Goal: Find specific page/section: Find specific page/section

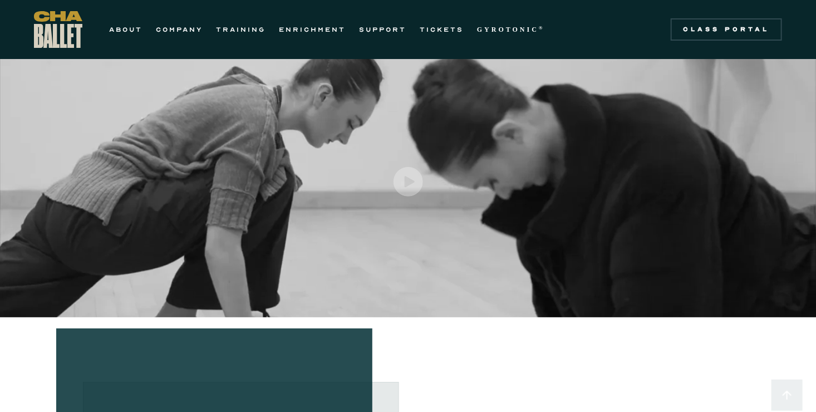
scroll to position [20, 0]
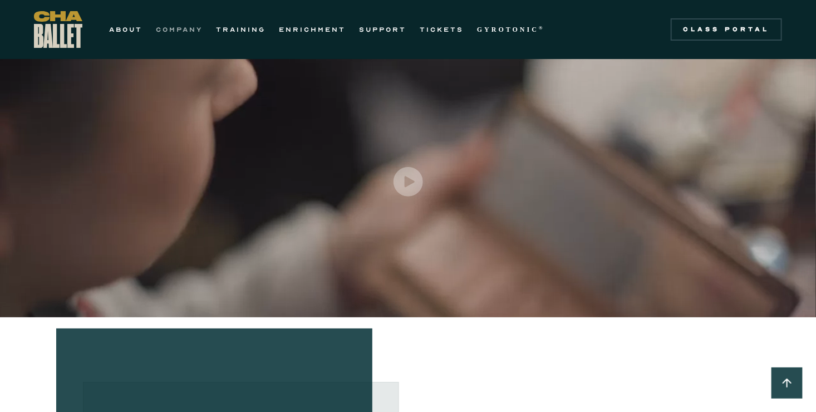
click at [178, 28] on link "COMPANY" at bounding box center [179, 29] width 47 height 13
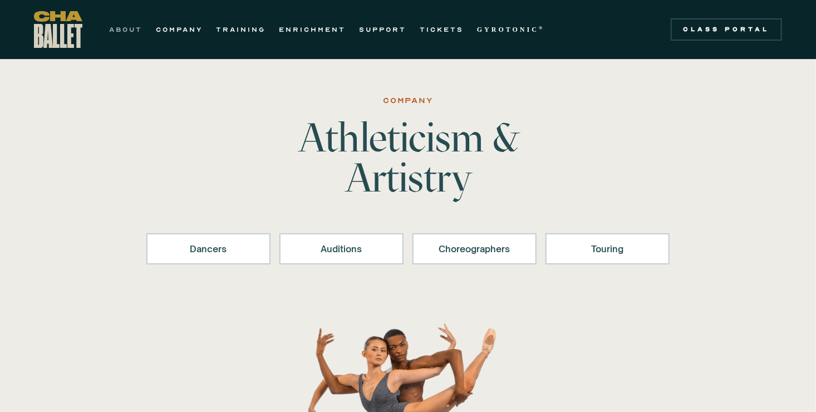
click at [130, 31] on link "ABOUT" at bounding box center [125, 29] width 33 height 13
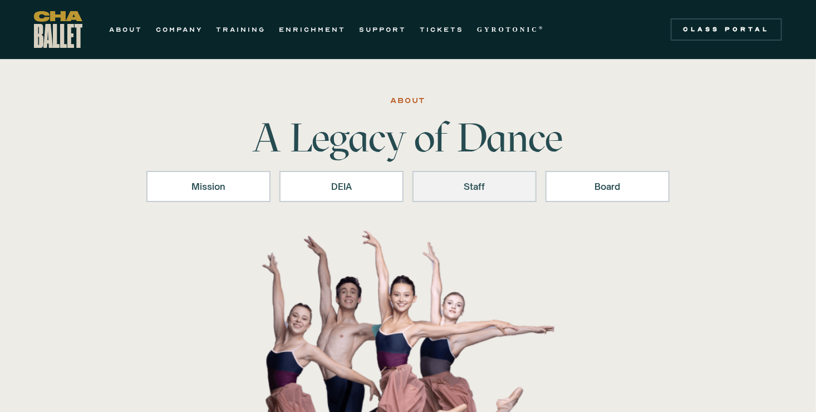
click at [464, 188] on div "Staff" at bounding box center [474, 186] width 95 height 13
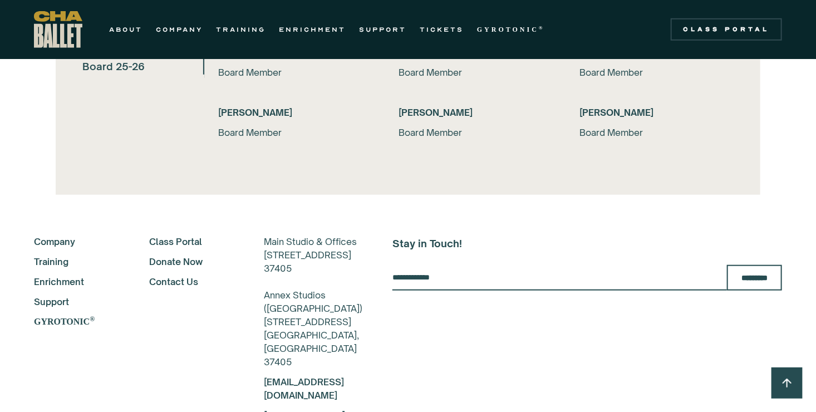
scroll to position [2477, 0]
